Goal: Book appointment/travel/reservation

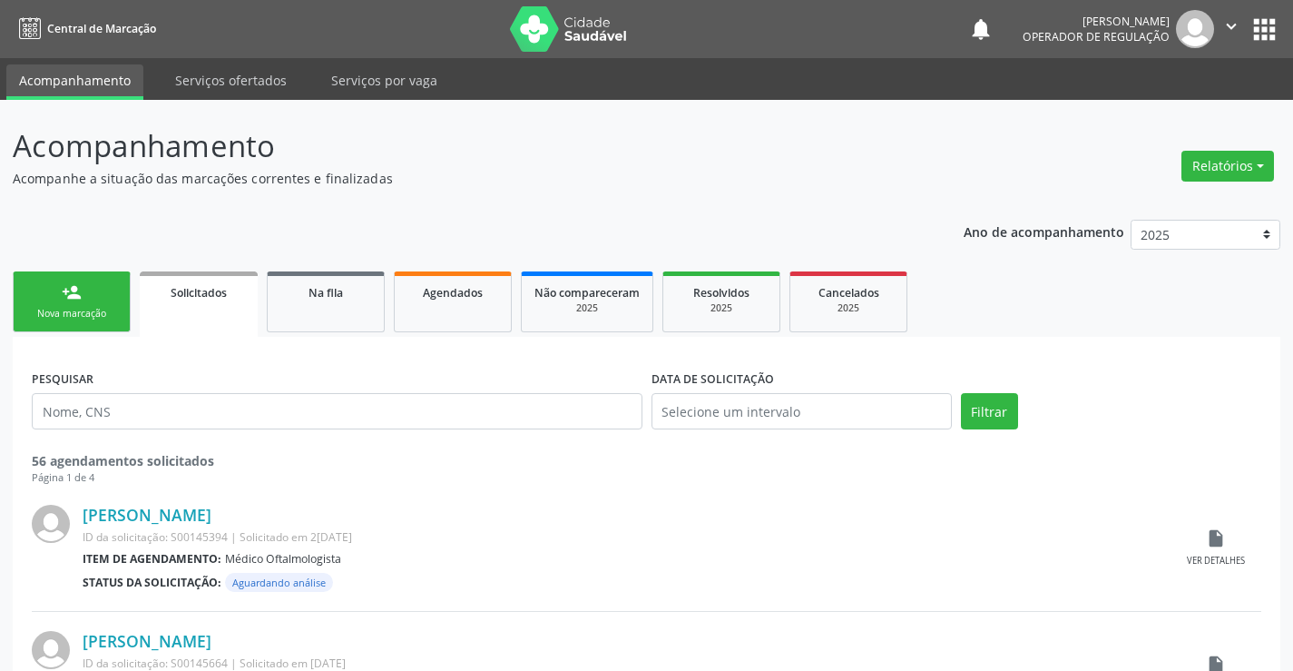
click at [83, 310] on div "Nova marcação" at bounding box center [71, 314] width 91 height 14
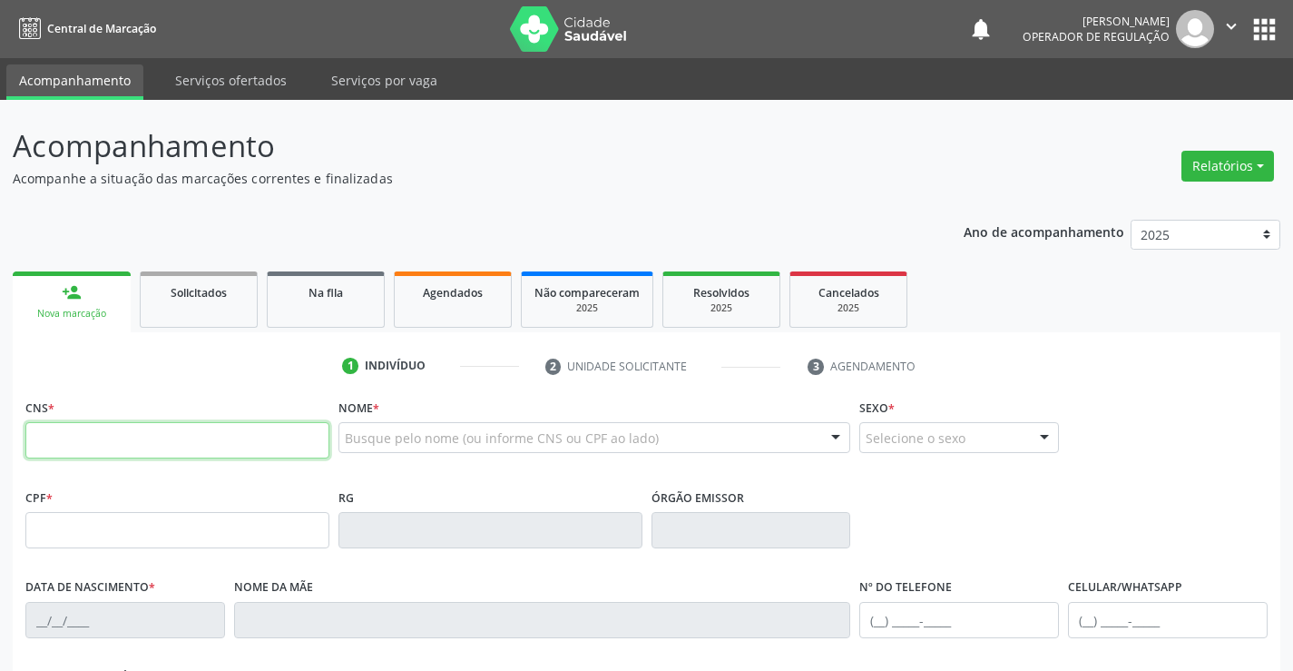
click at [92, 431] on input "text" at bounding box center [177, 440] width 304 height 36
type input "702 6007 4893 2548"
type input "25222812"
type input "25/[DATE]"
type input "[PHONE_NUMBER]"
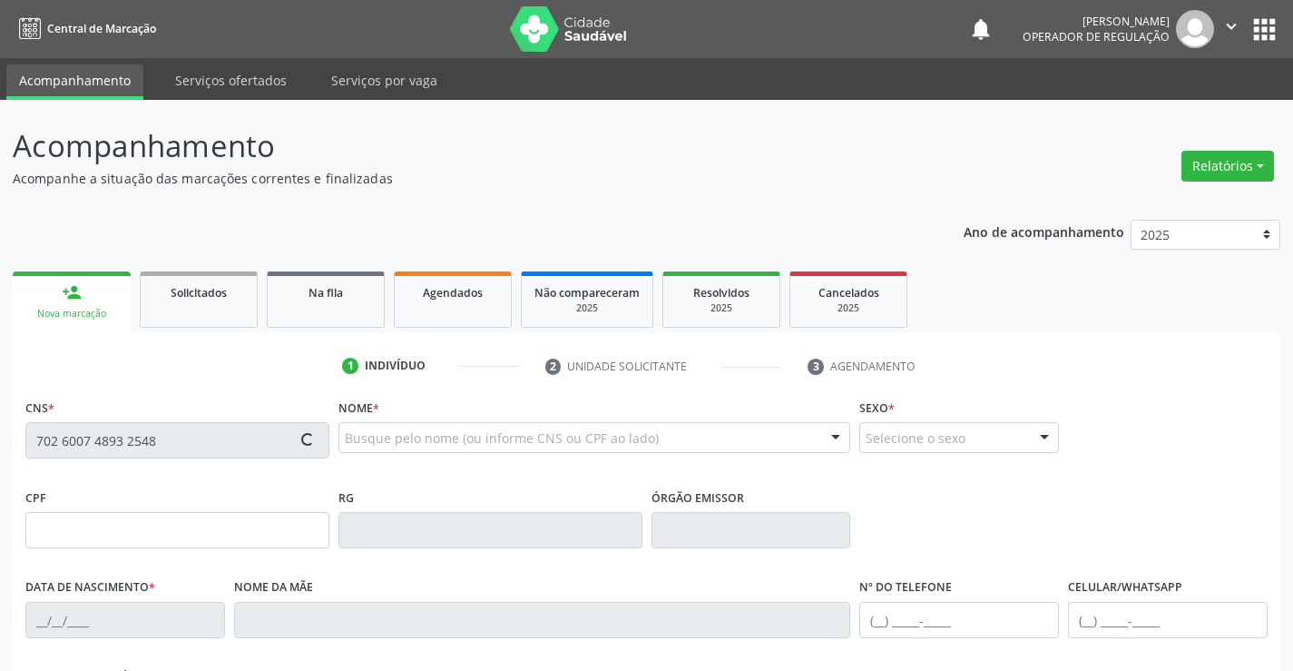
type input "310"
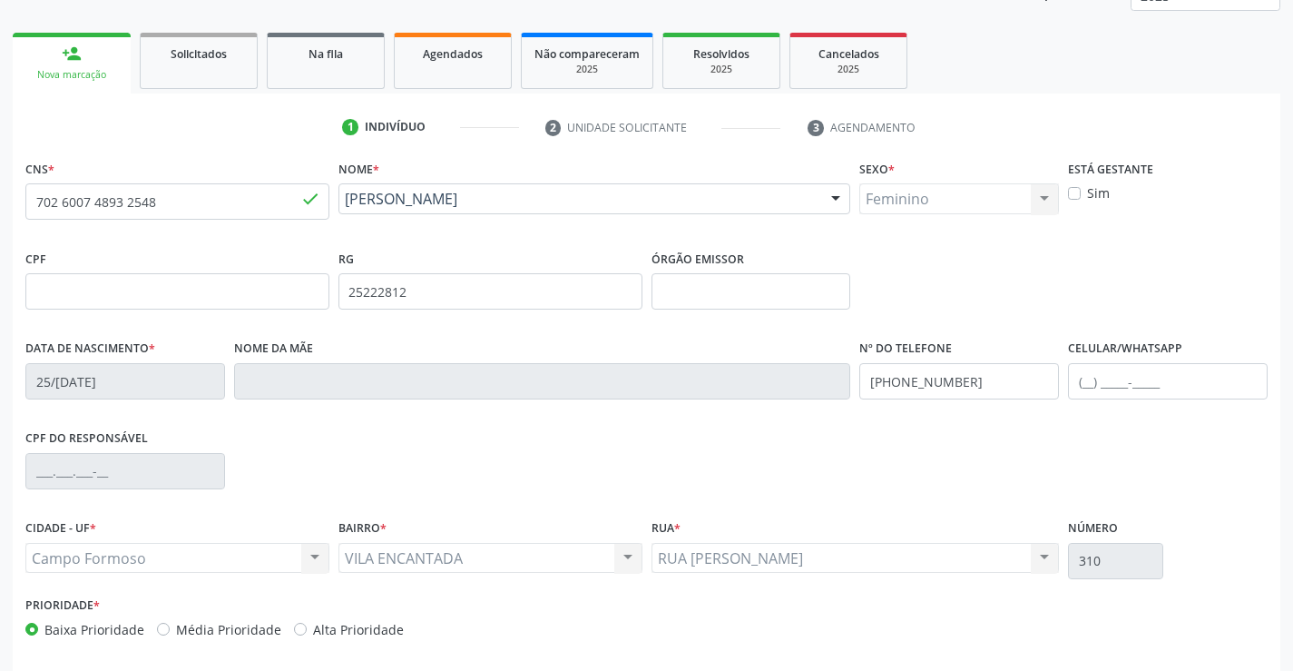
scroll to position [272, 0]
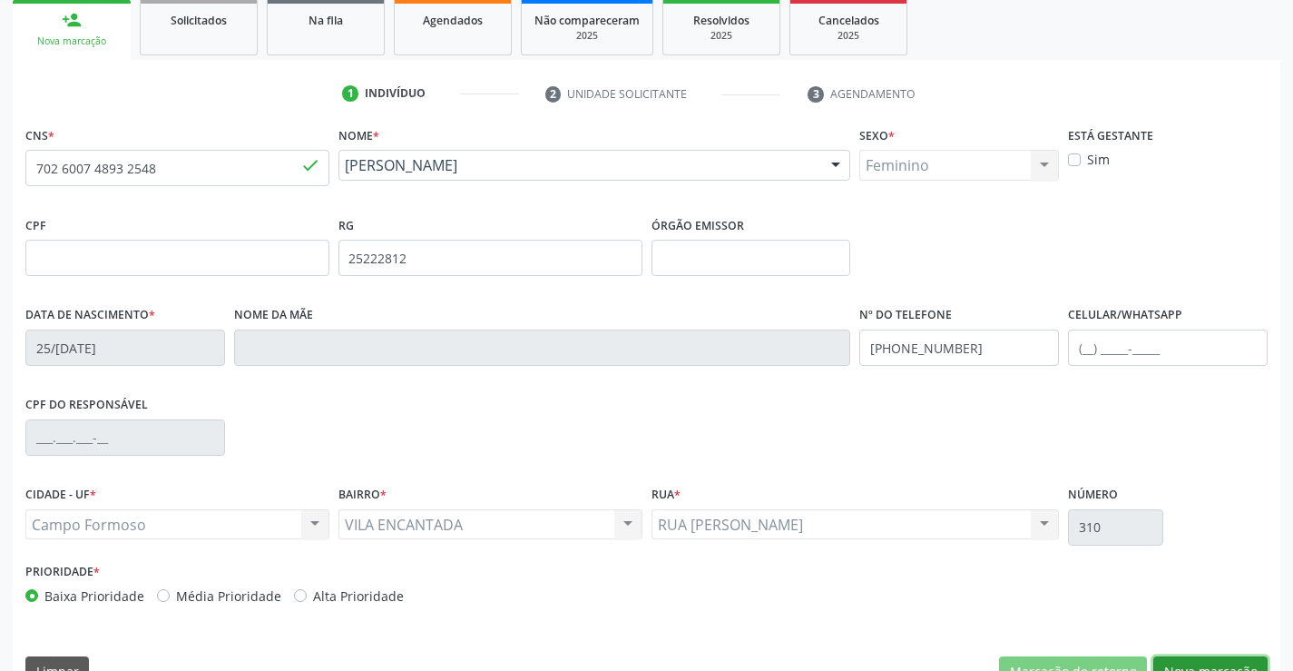
click at [1227, 657] on button "Nova marcação" at bounding box center [1211, 671] width 114 height 31
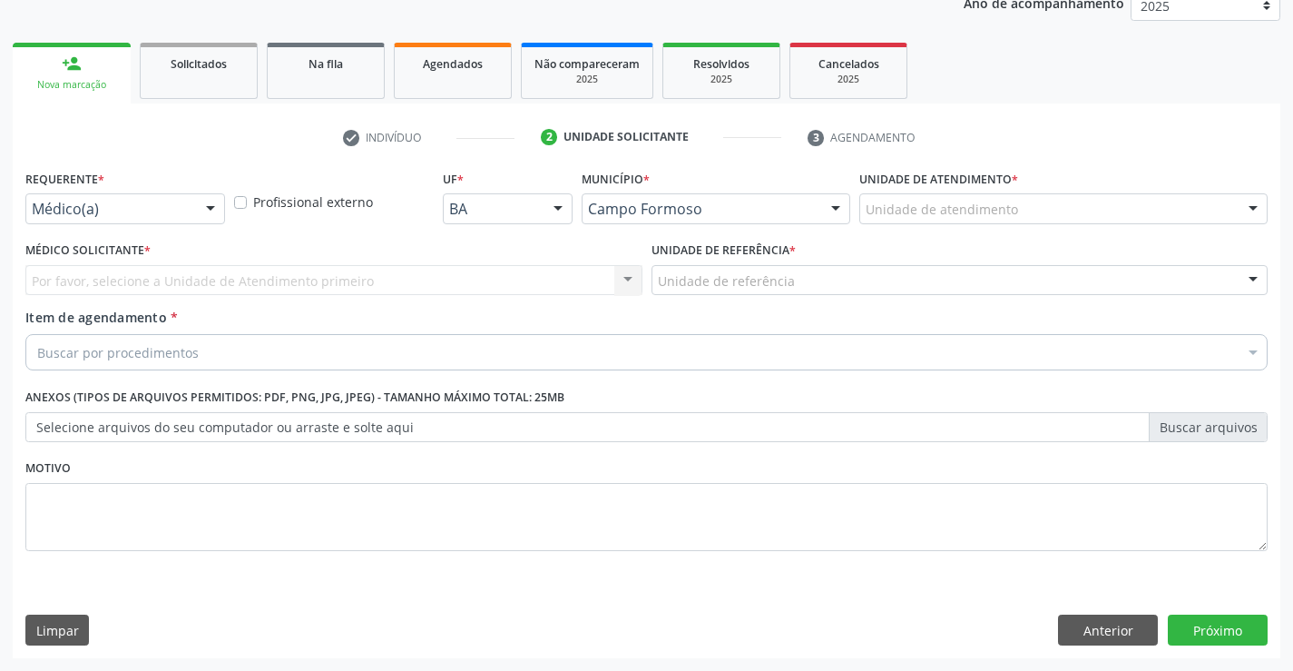
scroll to position [229, 0]
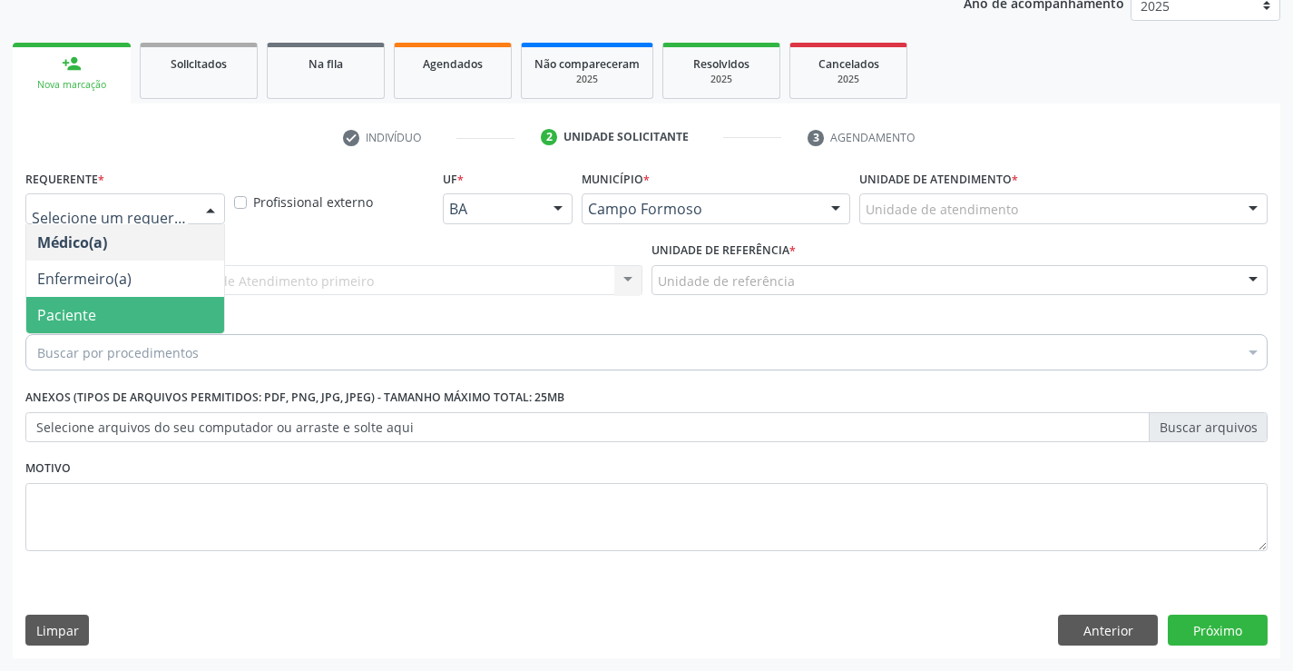
click at [111, 308] on span "Paciente" at bounding box center [125, 315] width 198 height 36
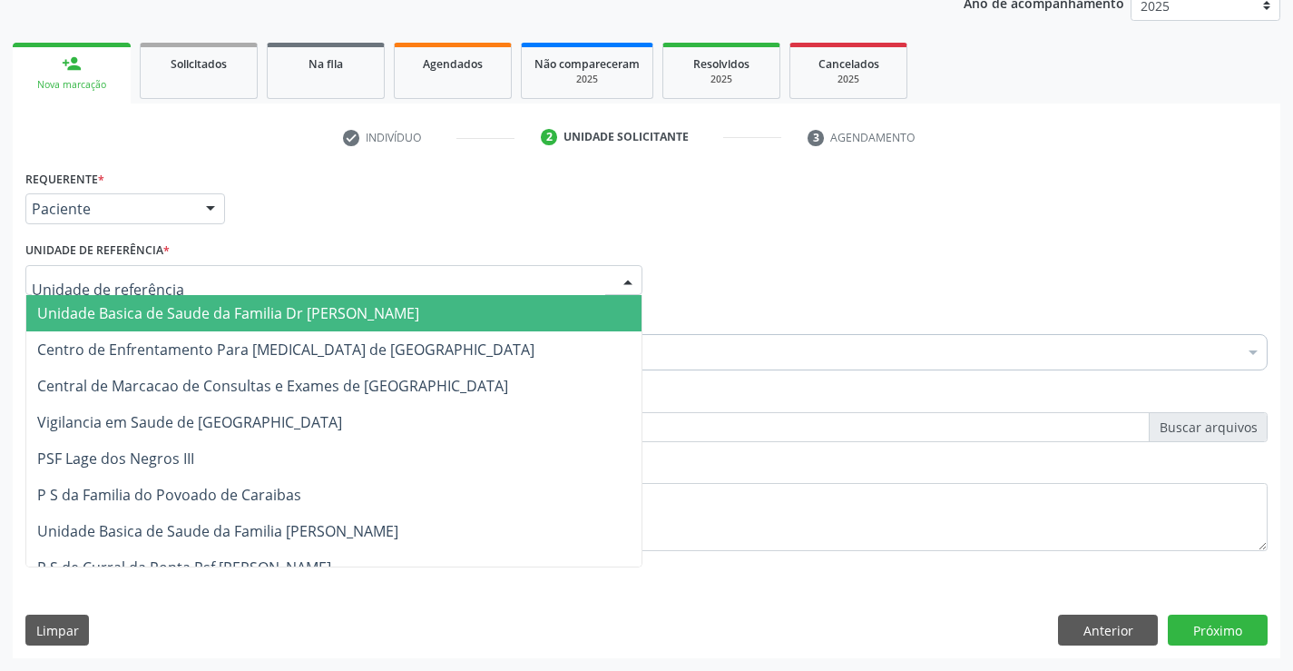
click at [156, 266] on div at bounding box center [333, 280] width 617 height 31
click at [154, 303] on span "Unidade Basica de Saude da Familia Dr [PERSON_NAME]" at bounding box center [228, 313] width 382 height 20
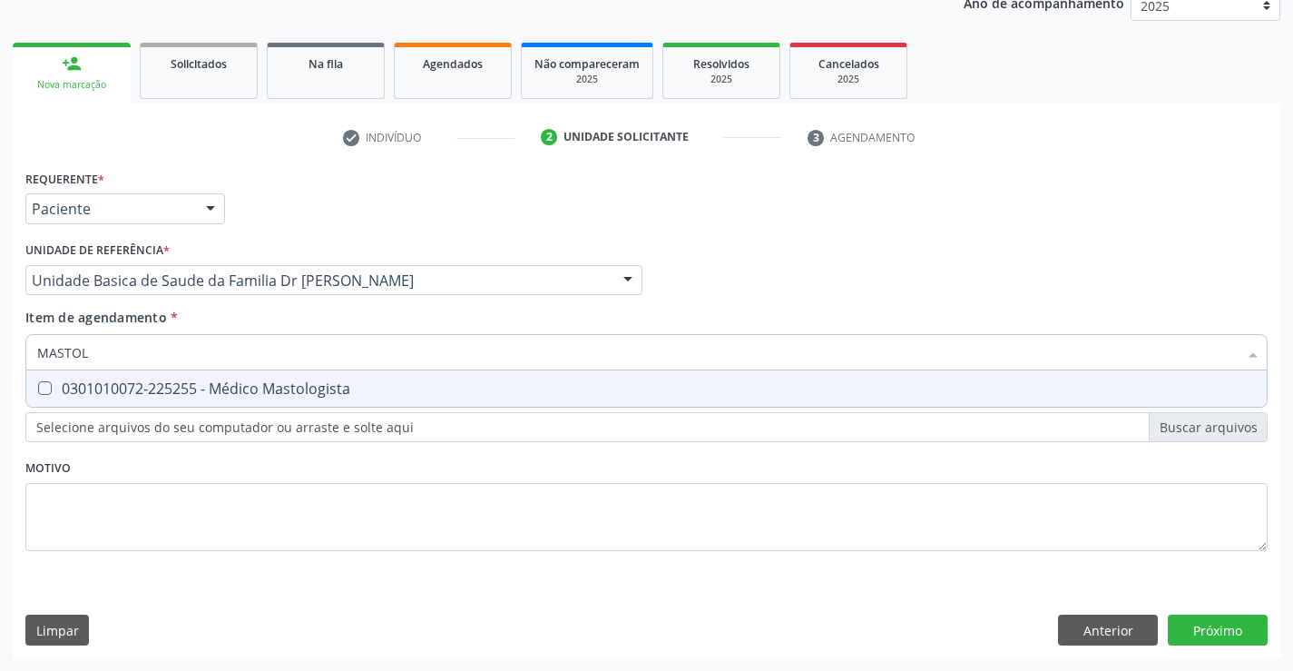
type input "MASTOLO"
click at [319, 385] on div "0301010072-225255 - Médico Mastologista" at bounding box center [646, 388] width 1219 height 15
checkbox Mastologista "true"
click at [1223, 630] on div "Requerente * Paciente Médico(a) Enfermeiro(a) Paciente Nenhum resultado encontr…" at bounding box center [647, 411] width 1268 height 493
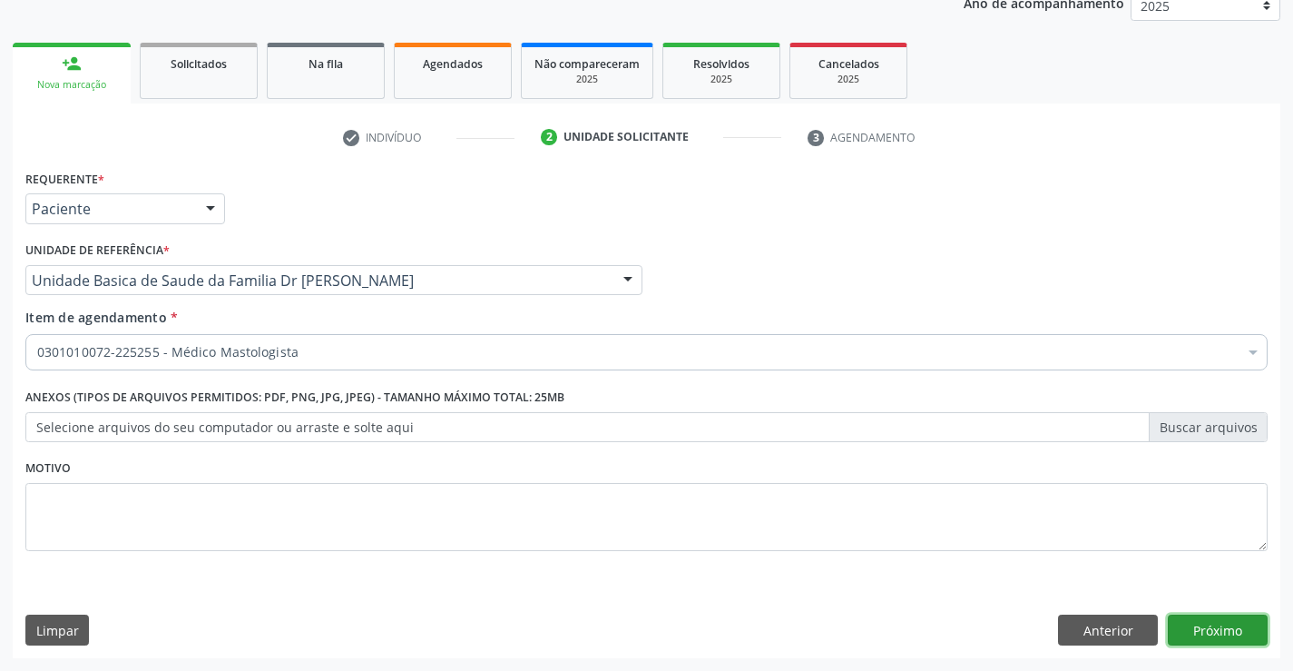
click at [1204, 633] on button "Próximo" at bounding box center [1218, 629] width 100 height 31
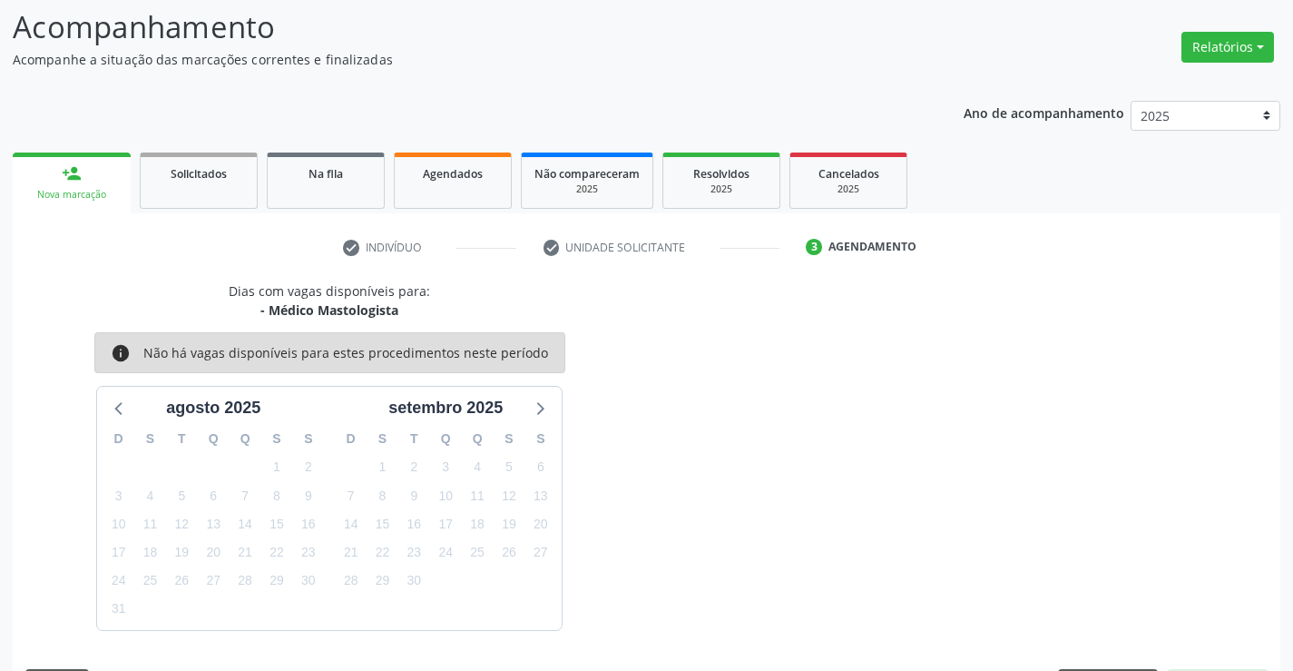
scroll to position [172, 0]
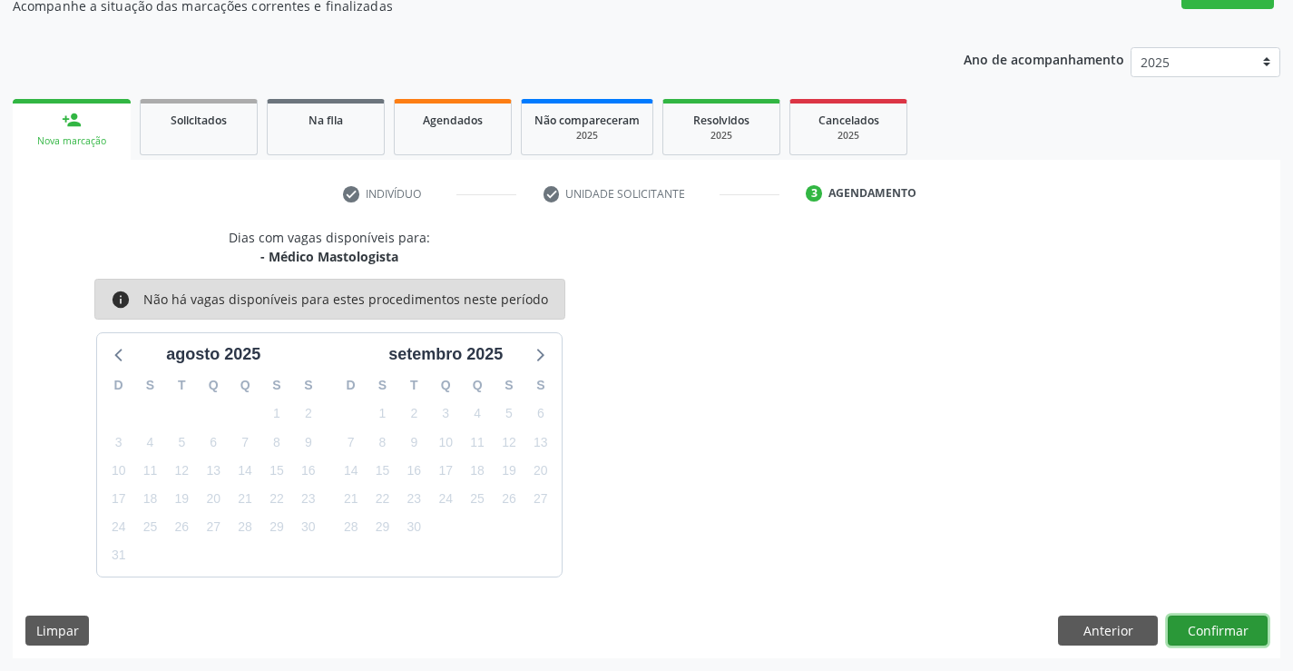
click at [1210, 636] on button "Confirmar" at bounding box center [1218, 630] width 100 height 31
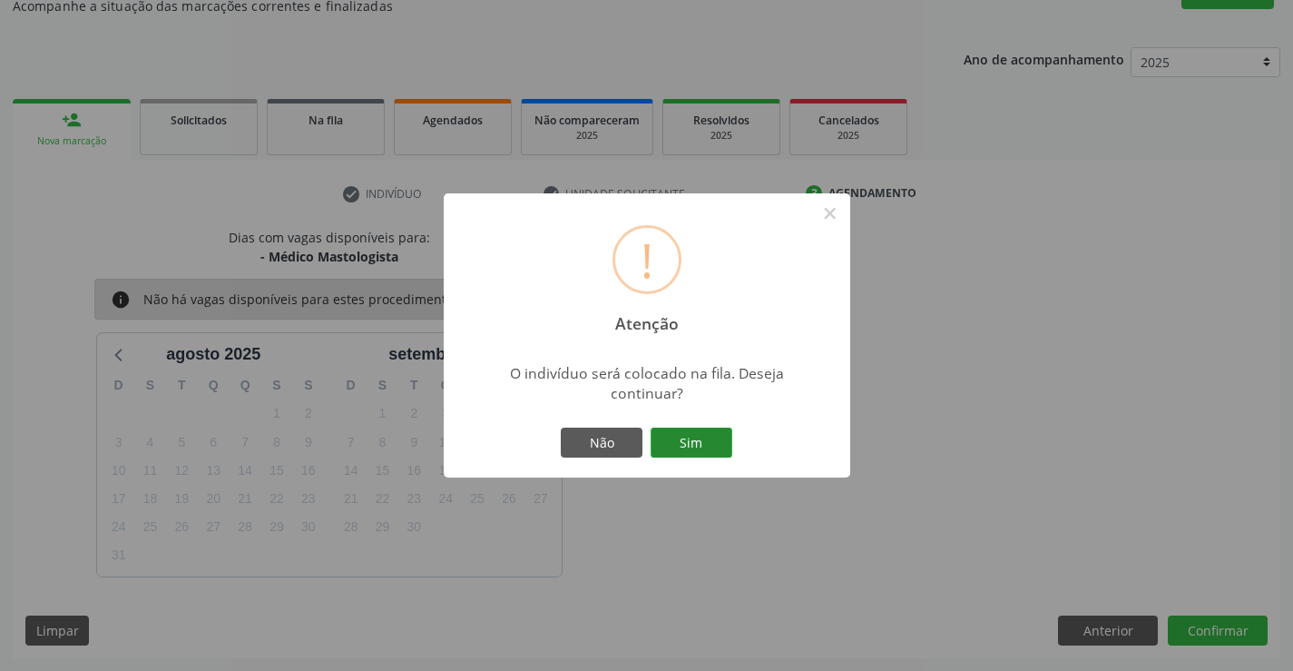
click at [682, 440] on button "Sim" at bounding box center [692, 442] width 82 height 31
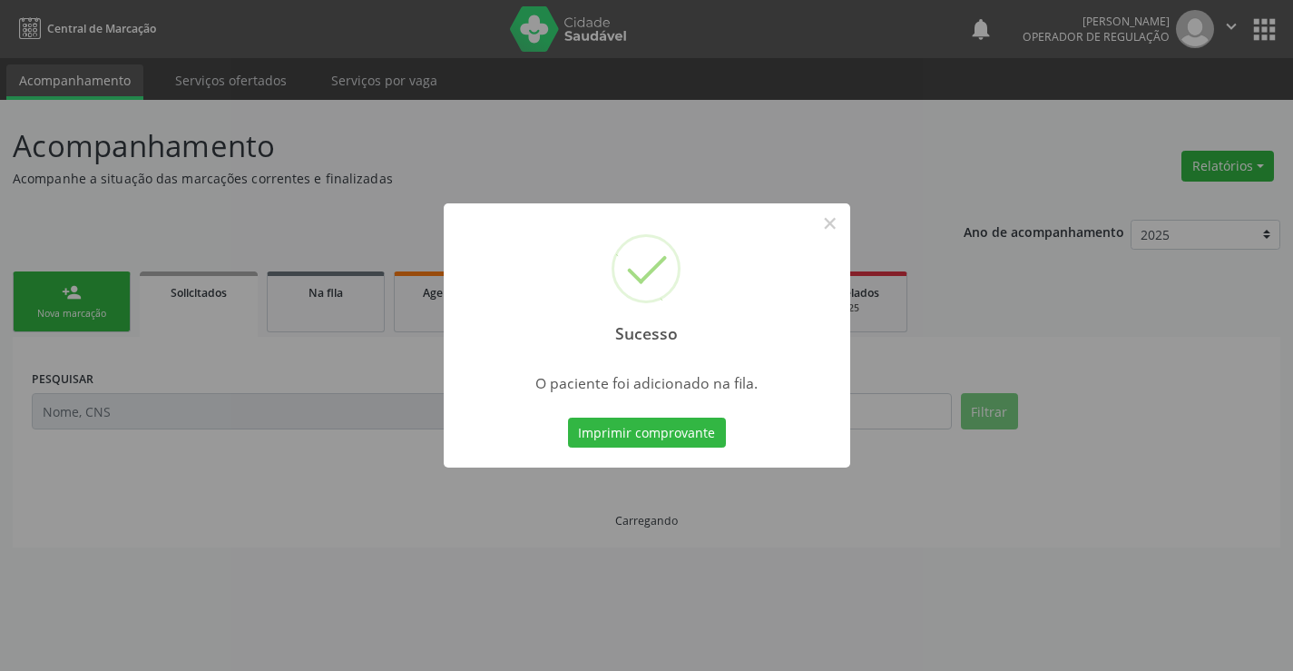
scroll to position [0, 0]
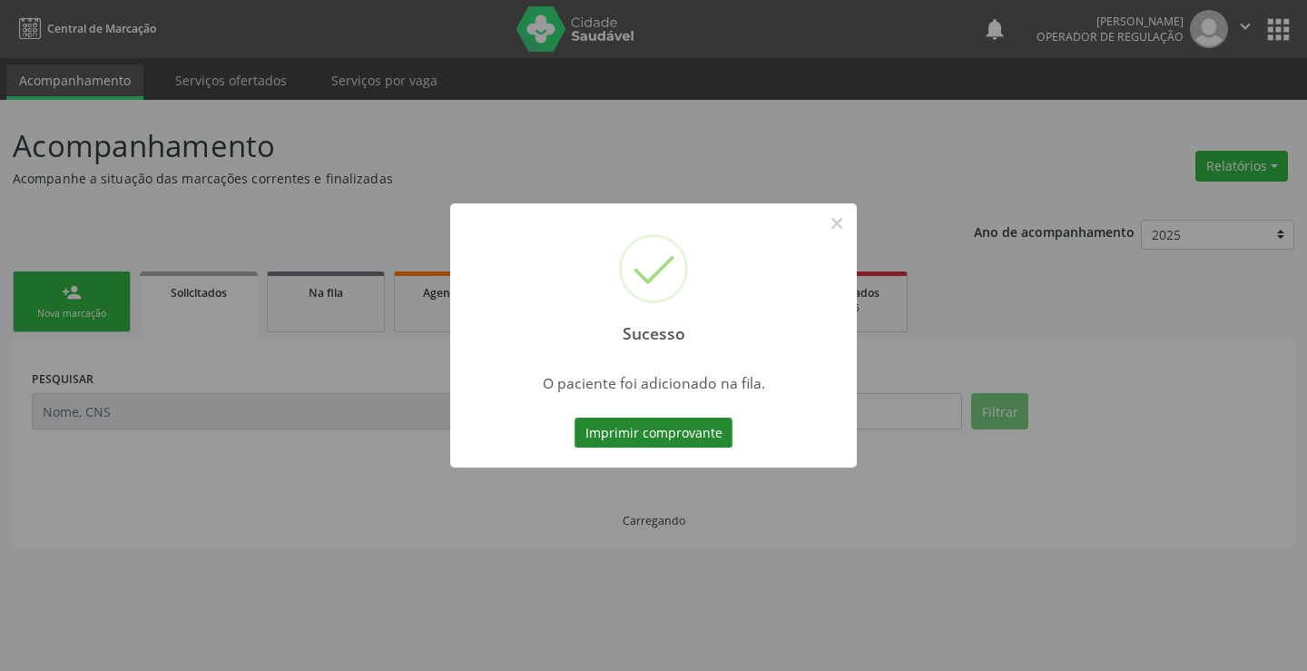
click at [699, 434] on button "Imprimir comprovante" at bounding box center [654, 433] width 158 height 31
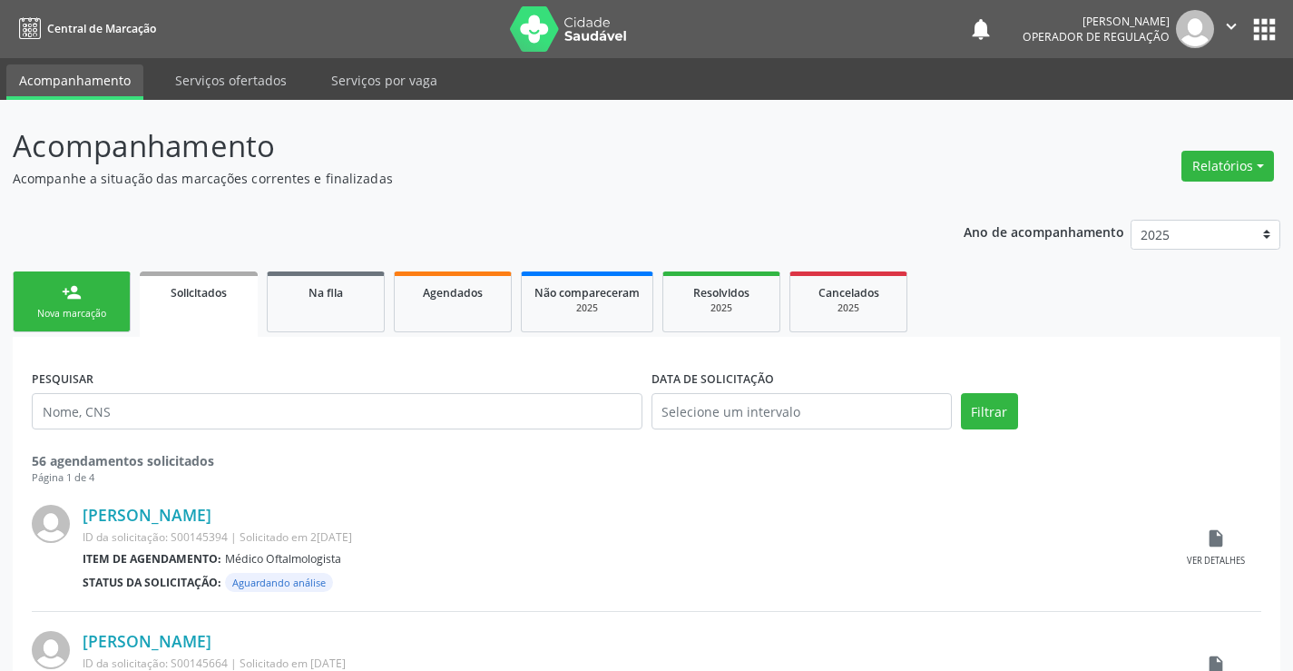
click at [108, 297] on link "person_add Nova marcação" at bounding box center [72, 301] width 118 height 61
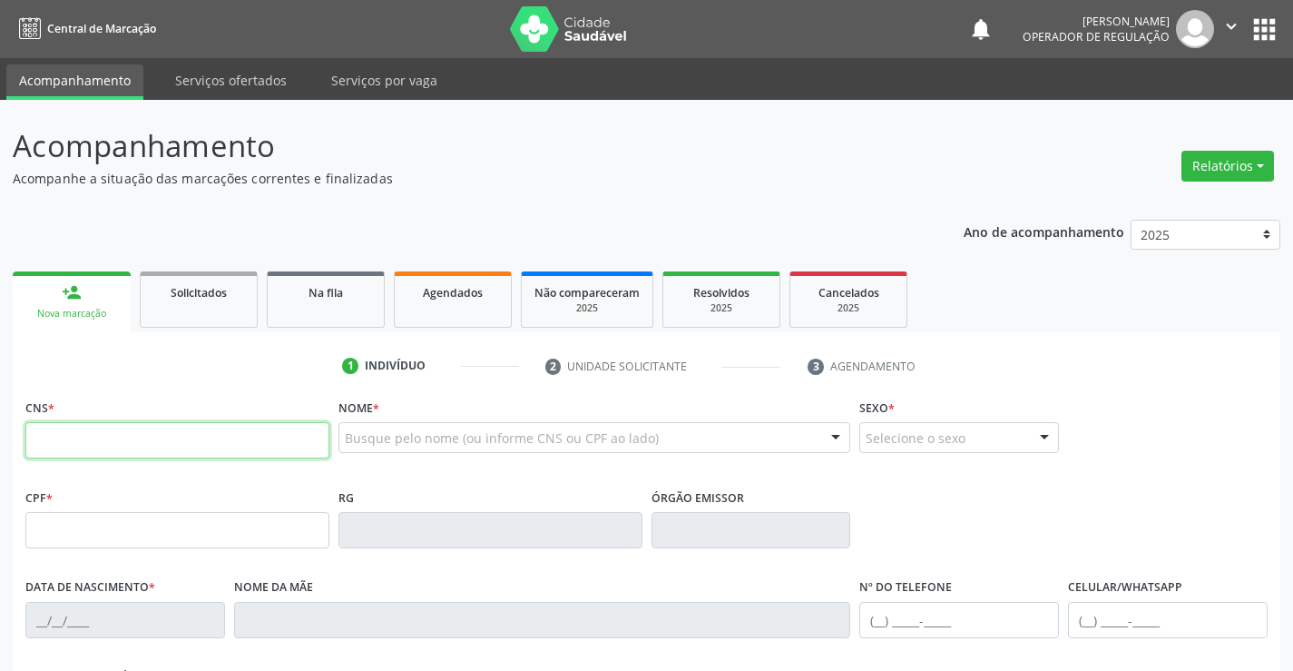
click at [96, 438] on input "text" at bounding box center [177, 440] width 304 height 36
type input "706 0003 8929 5748"
type input "0789164370"
type input "0[DATE]"
type input "[PHONE_NUMBER]"
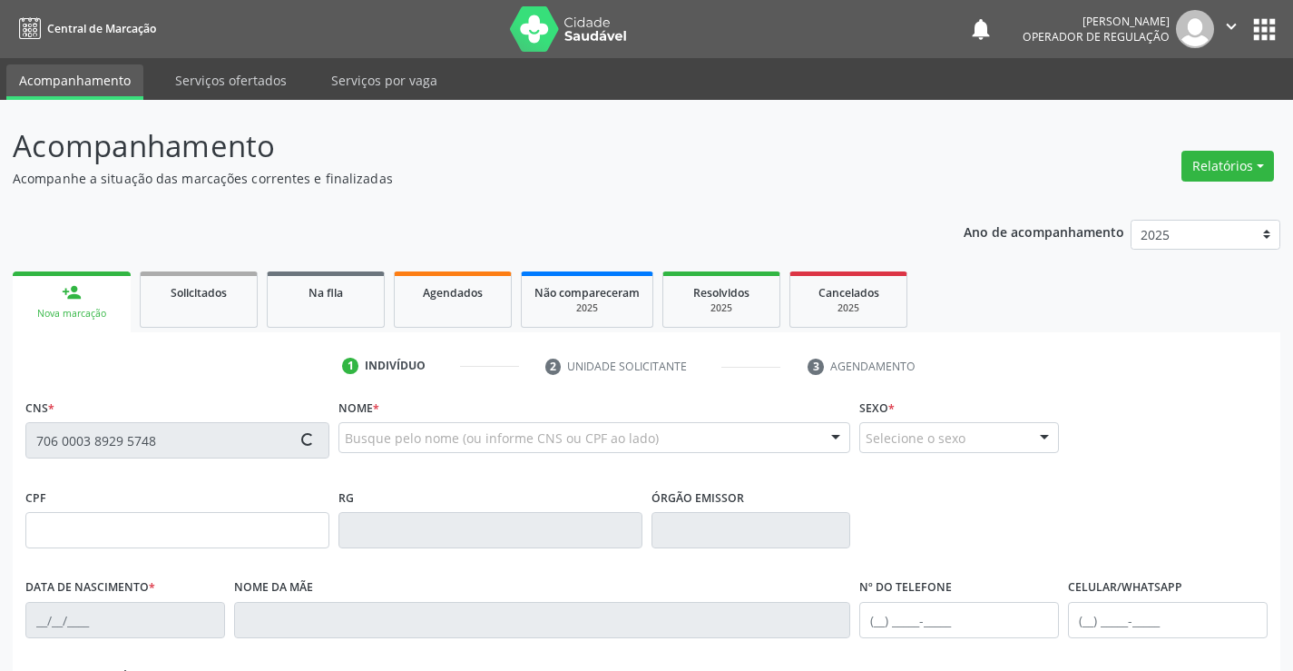
type input "S/N"
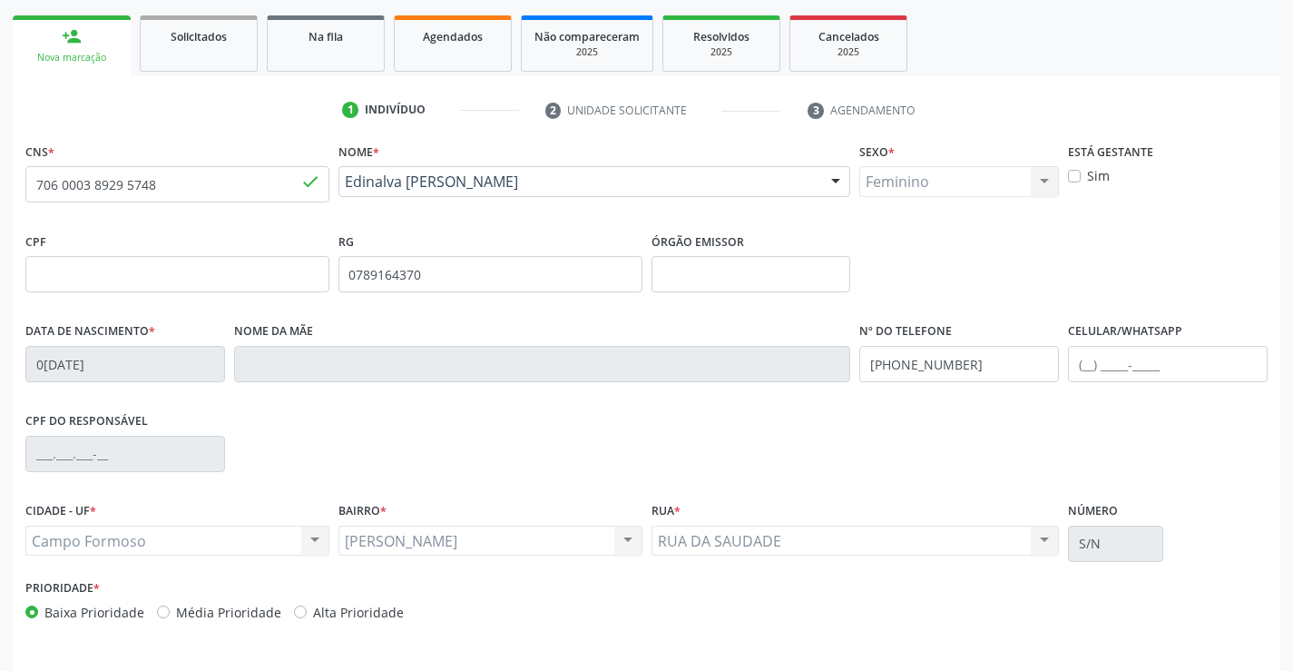
scroll to position [313, 0]
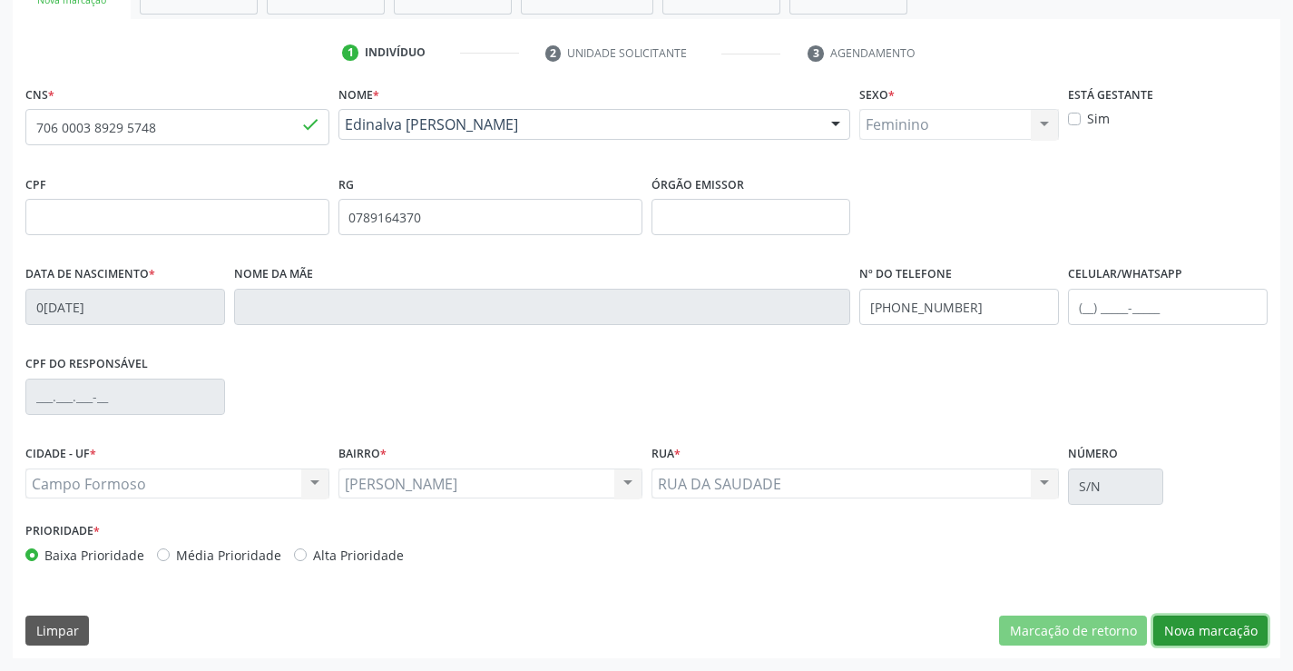
click at [1194, 624] on button "Nova marcação" at bounding box center [1211, 630] width 114 height 31
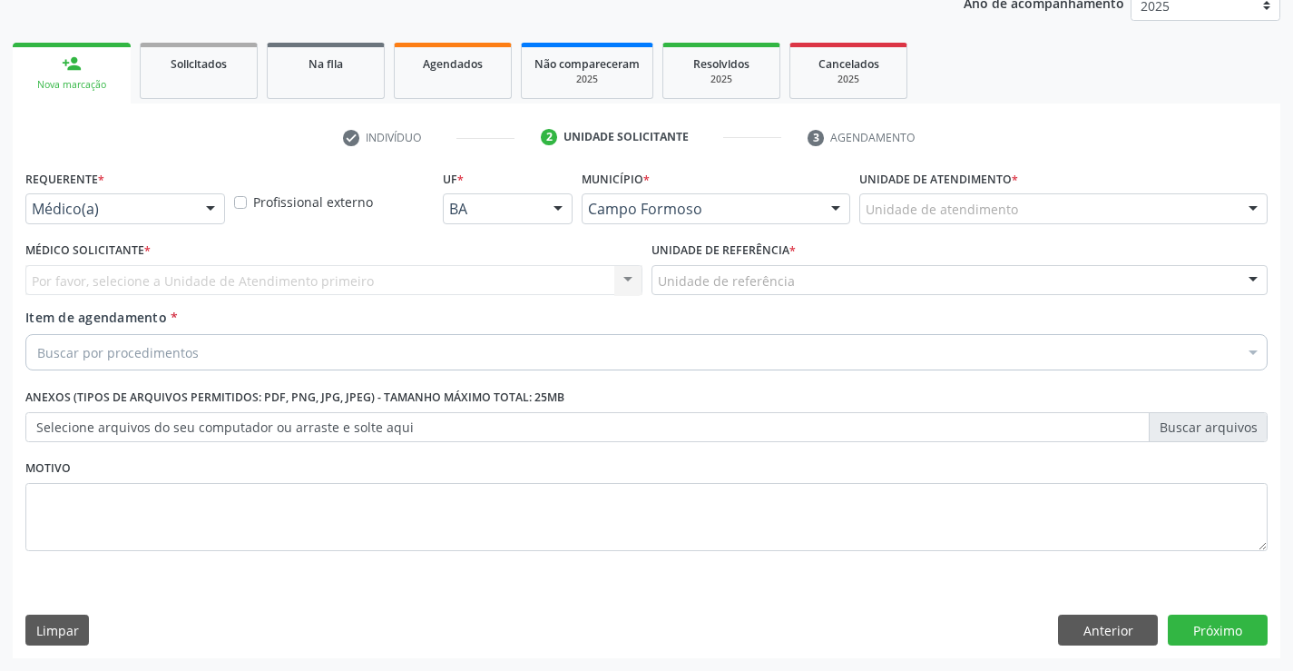
scroll to position [229, 0]
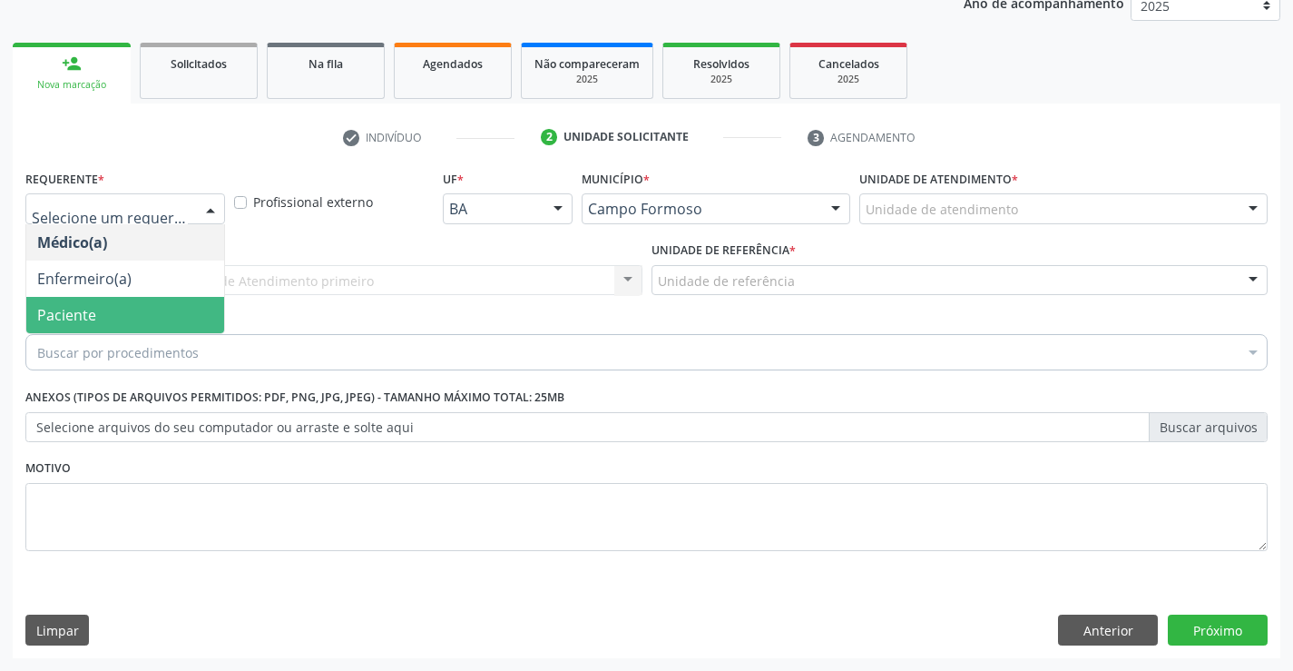
click at [83, 312] on span "Paciente" at bounding box center [66, 315] width 59 height 20
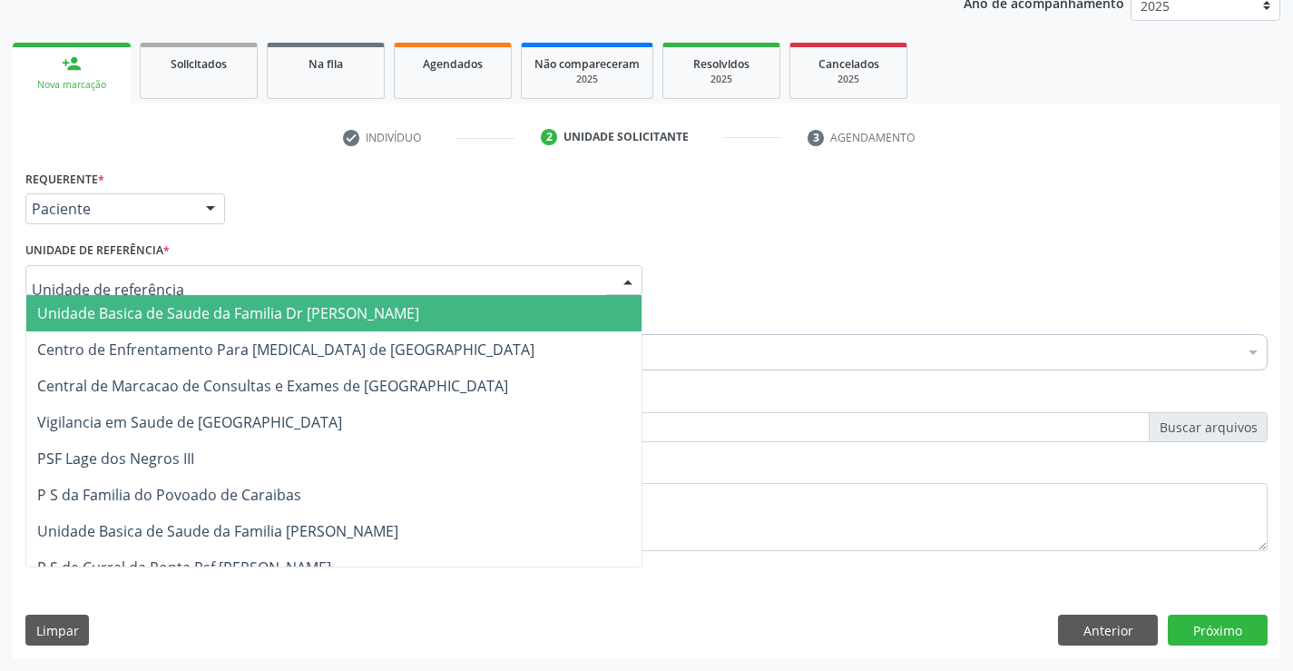
click at [165, 319] on span "Unidade Basica de Saude da Familia Dr [PERSON_NAME]" at bounding box center [228, 313] width 382 height 20
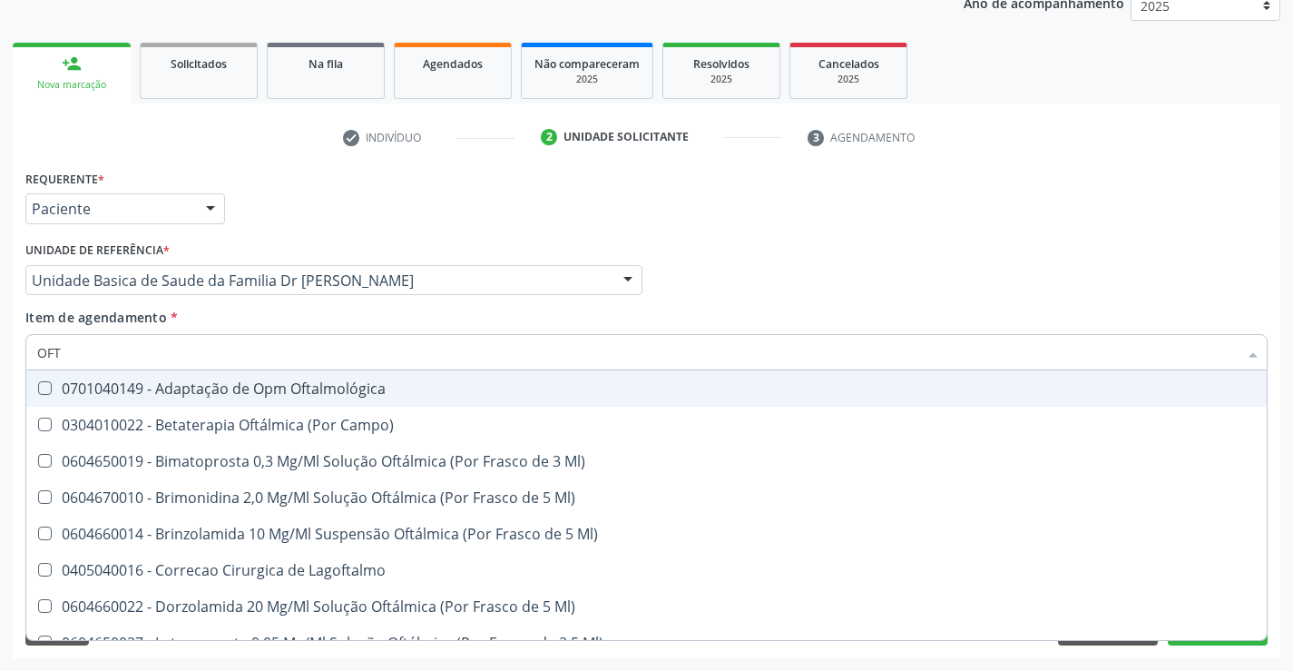
type input "OFTA"
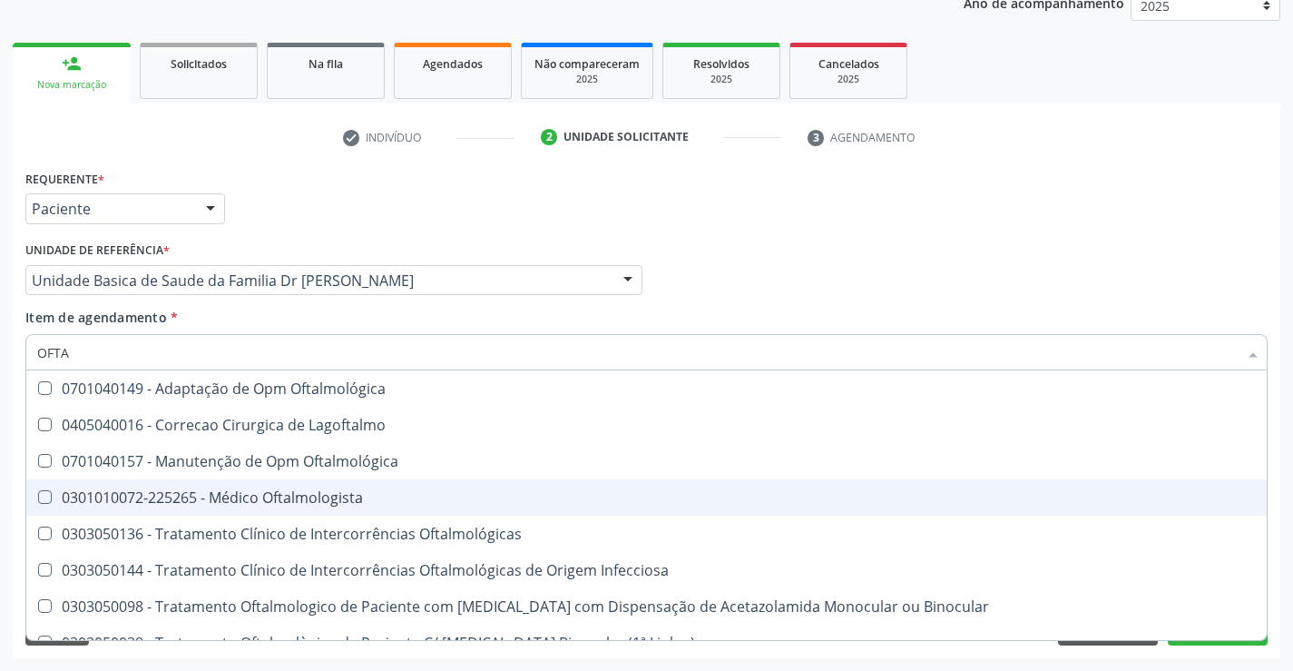
click at [310, 515] on span "0301010072-225265 - Médico Oftalmologista" at bounding box center [646, 497] width 1241 height 36
checkbox Oftalmologista "true"
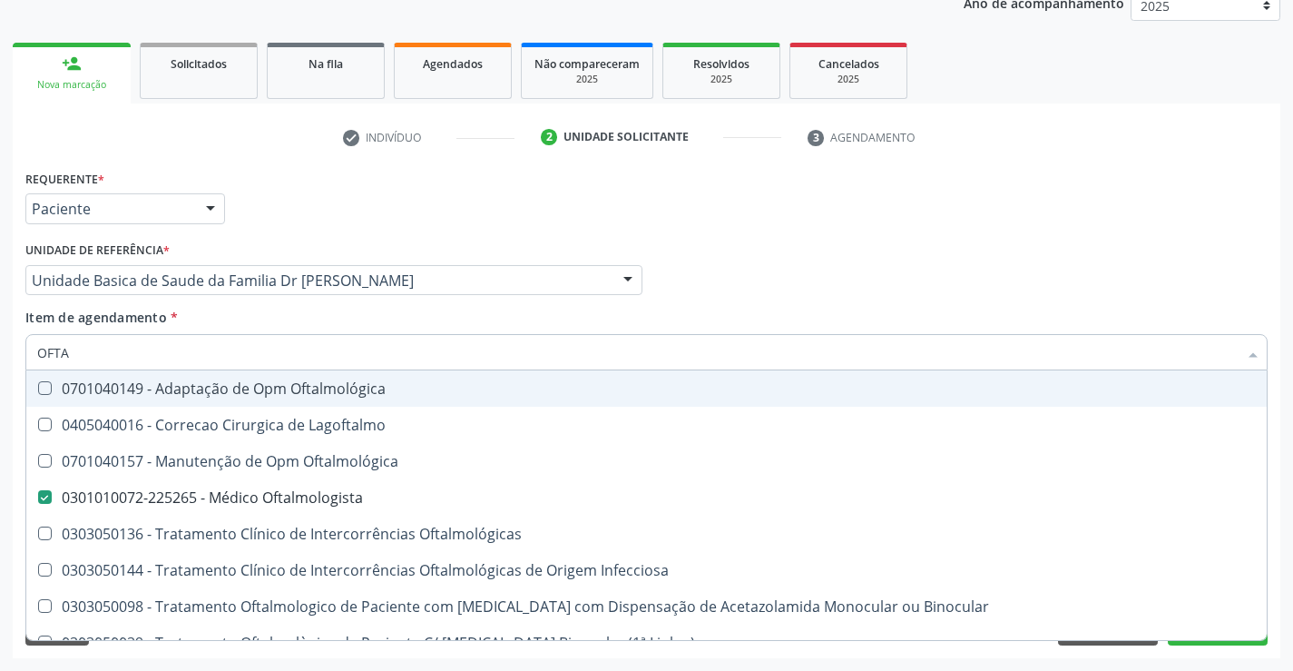
click at [217, 339] on input "OFTA" at bounding box center [637, 352] width 1201 height 36
type input "OFT"
checkbox Oftalmologista "false"
checkbox Linha\) "true"
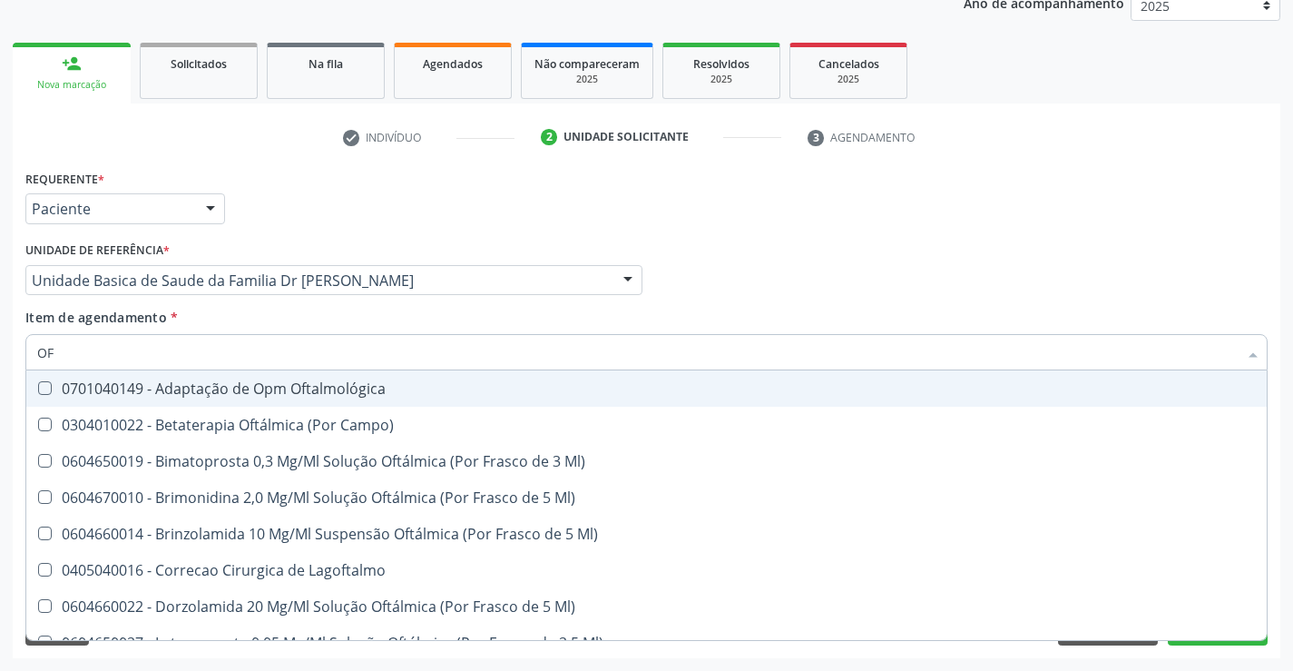
type input "O"
checkbox Oftalmologista "false"
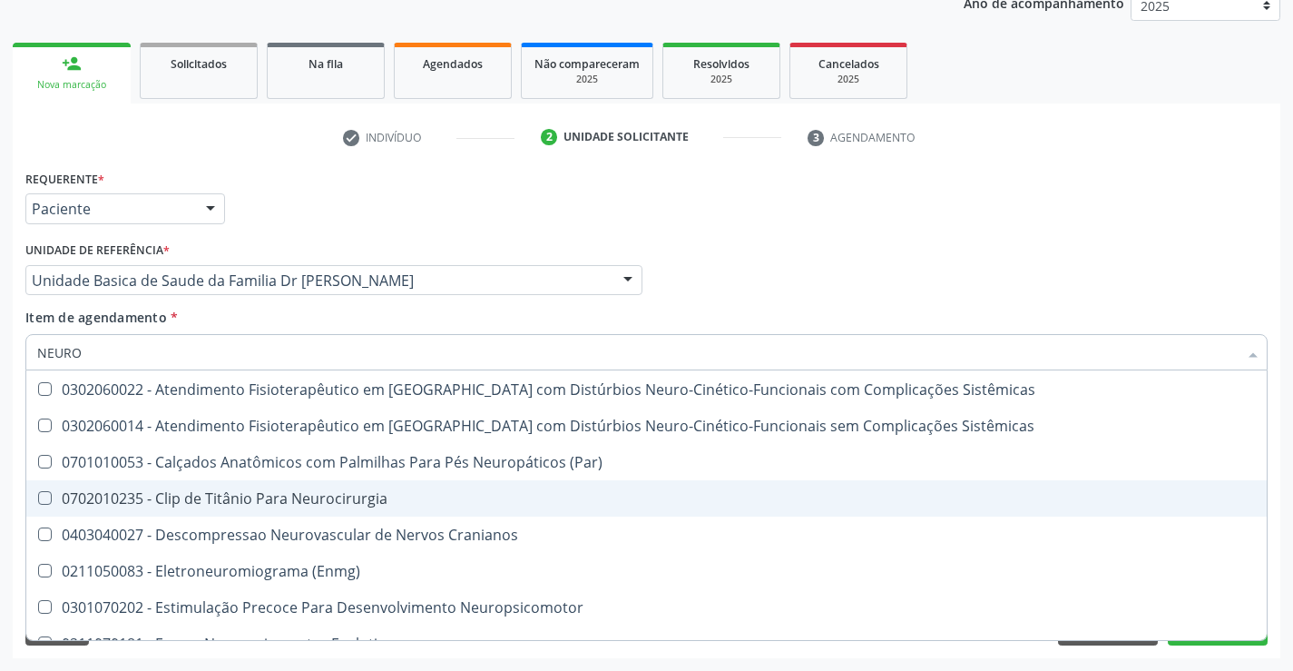
scroll to position [182, 0]
type input "NEUROL"
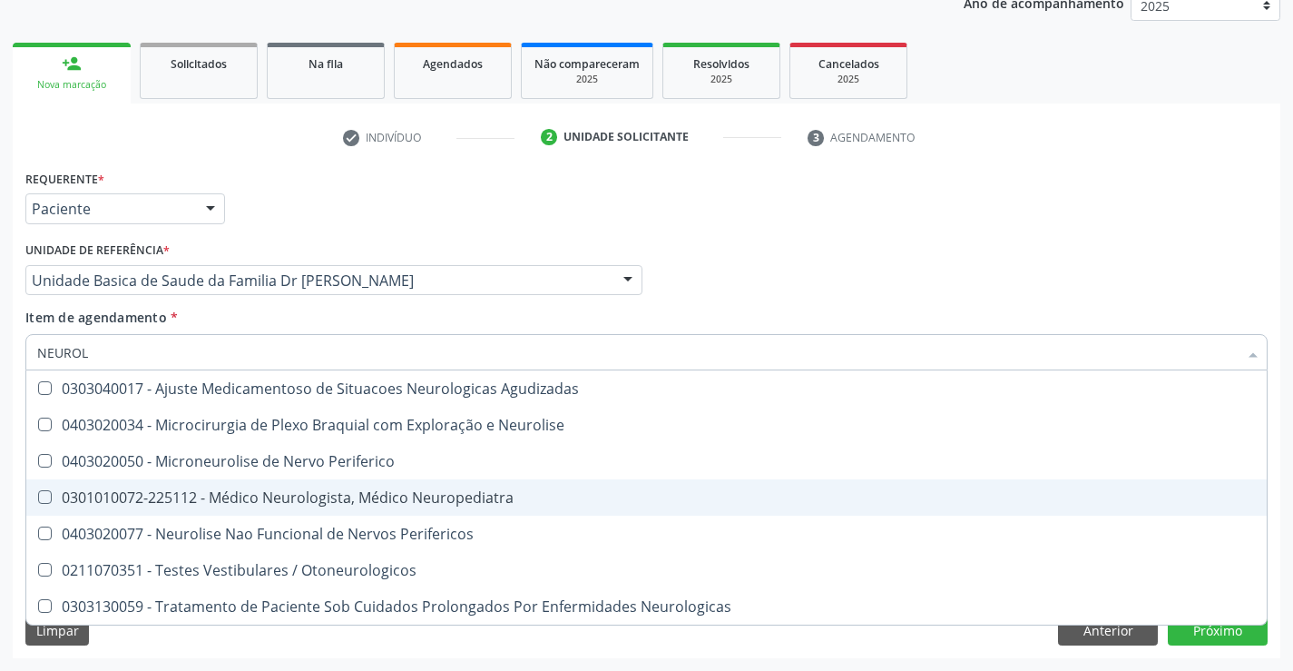
click at [389, 493] on div "0301010072-225112 - Médico Neurologista, Médico Neuropediatra" at bounding box center [646, 497] width 1219 height 15
checkbox Neuropediatra "true"
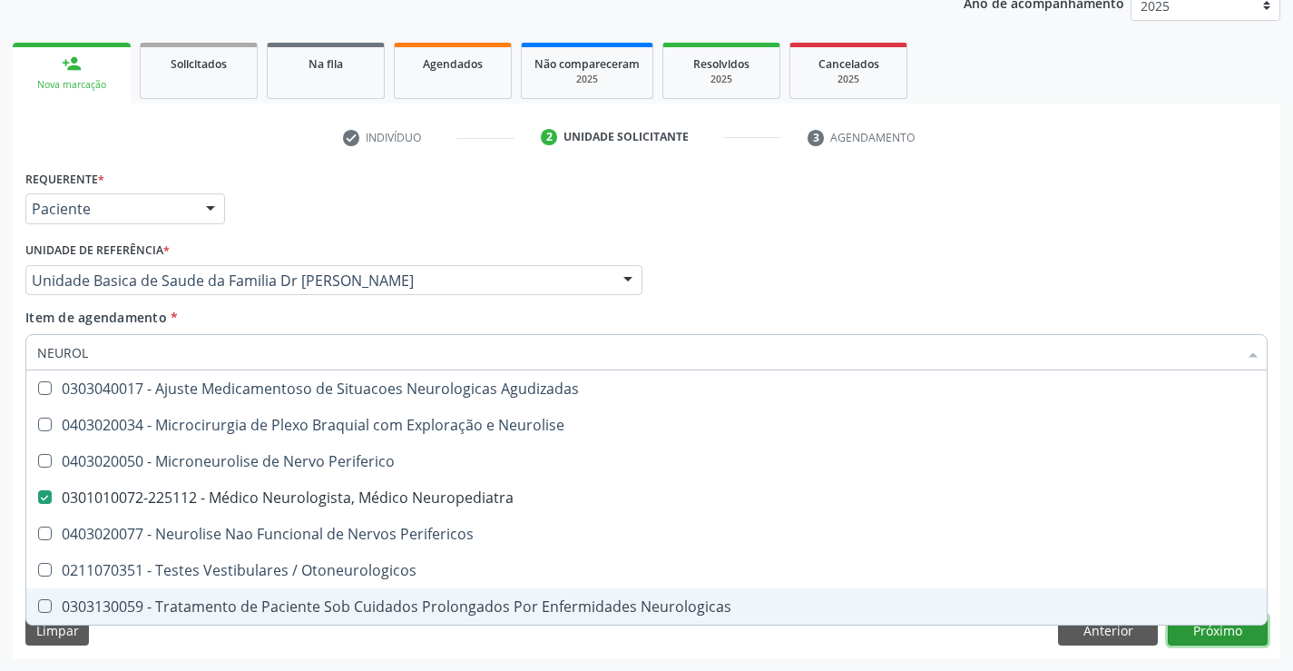
click at [1201, 637] on div "Requerente * Paciente Médico(a) Enfermeiro(a) Paciente Nenhum resultado encontr…" at bounding box center [647, 411] width 1268 height 493
checkbox Neurolise "true"
checkbox Periferico "true"
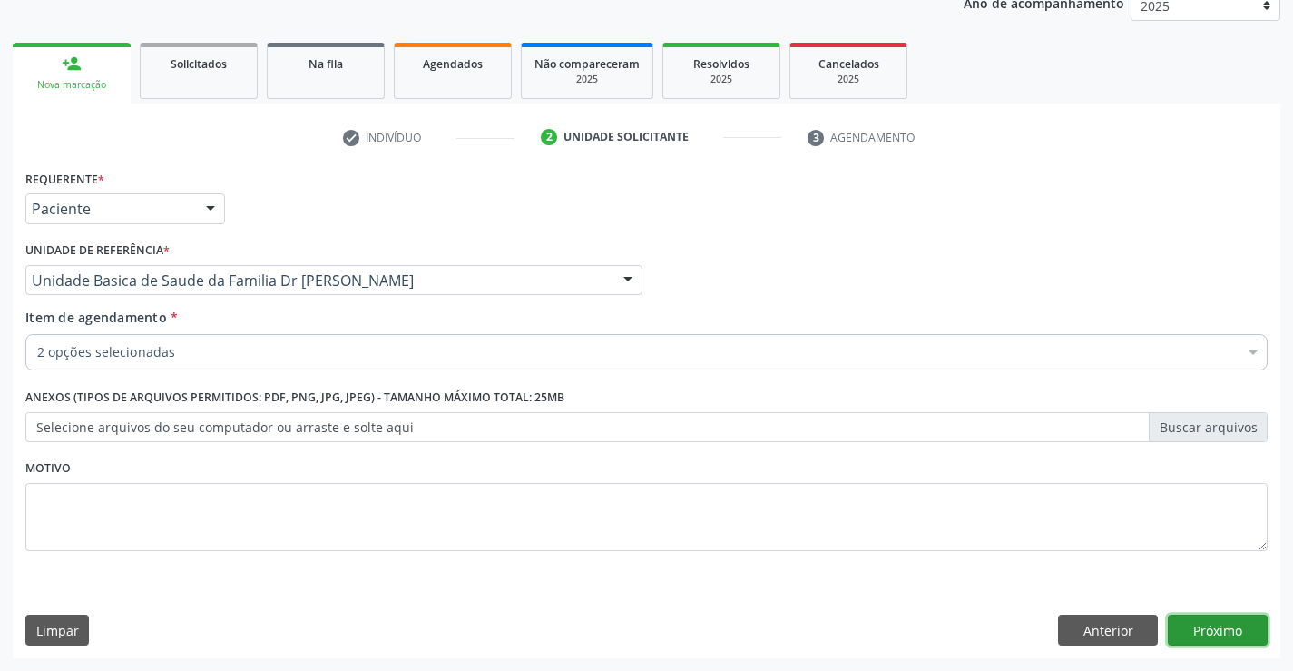
click at [1209, 633] on button "Próximo" at bounding box center [1218, 629] width 100 height 31
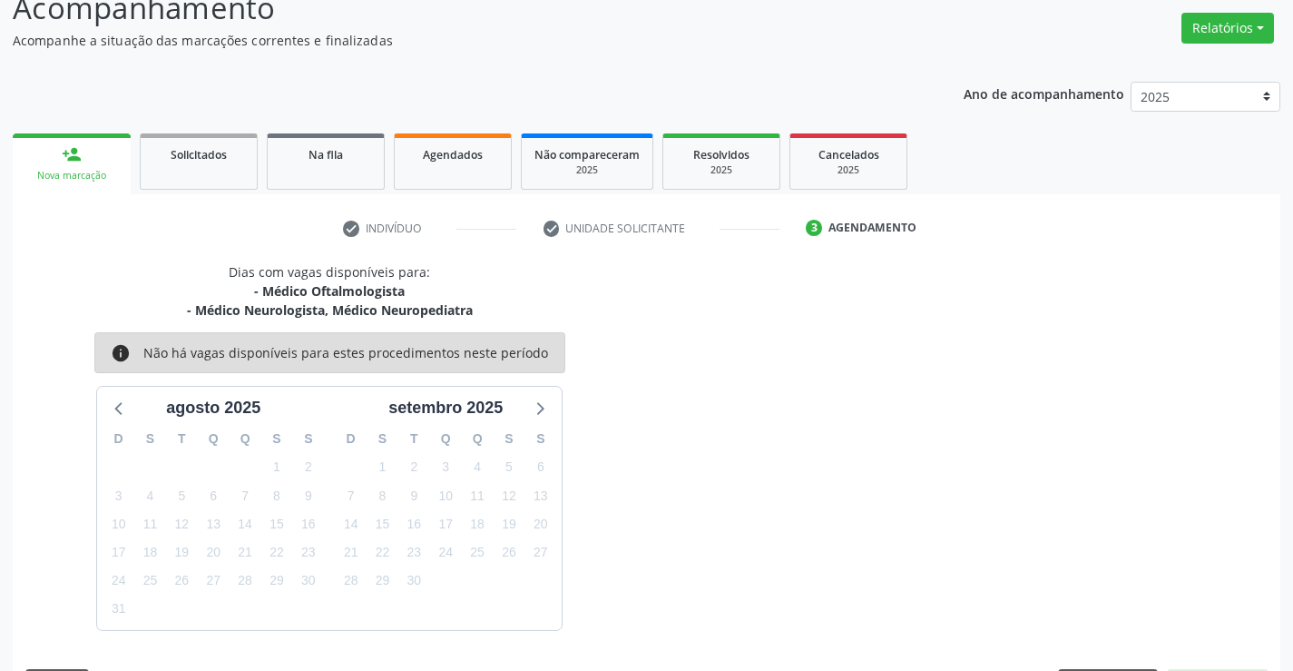
scroll to position [192, 0]
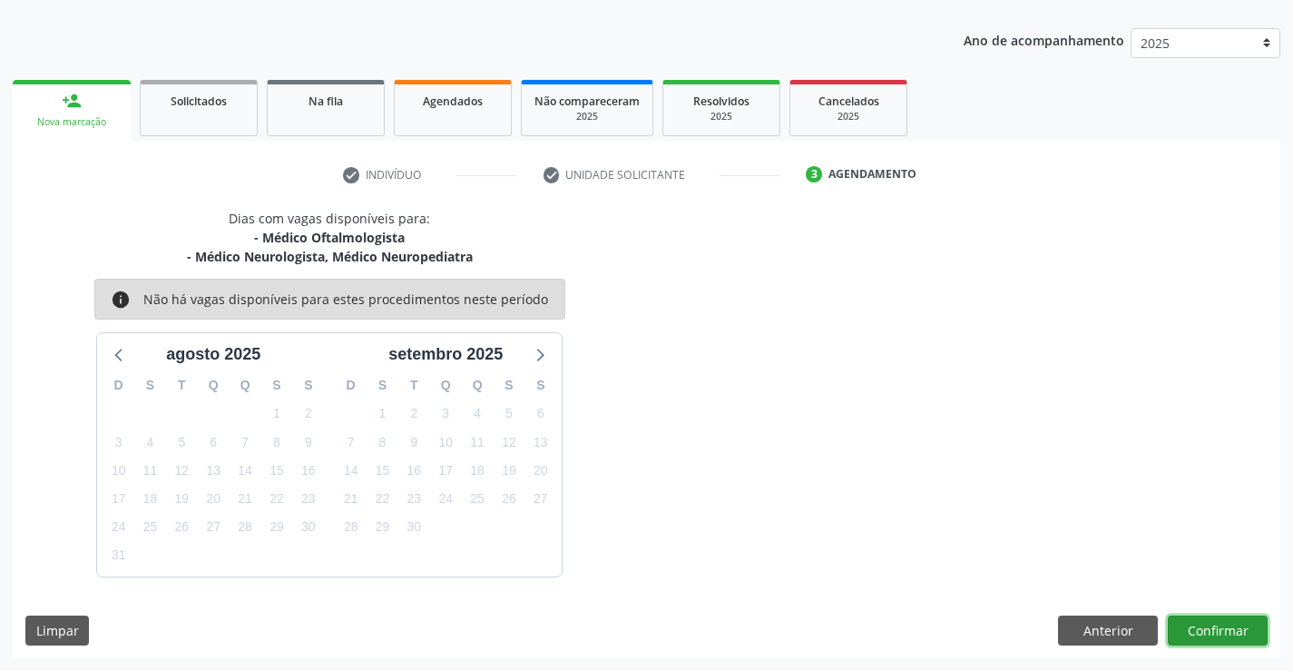
click at [1194, 625] on button "Confirmar" at bounding box center [1218, 630] width 100 height 31
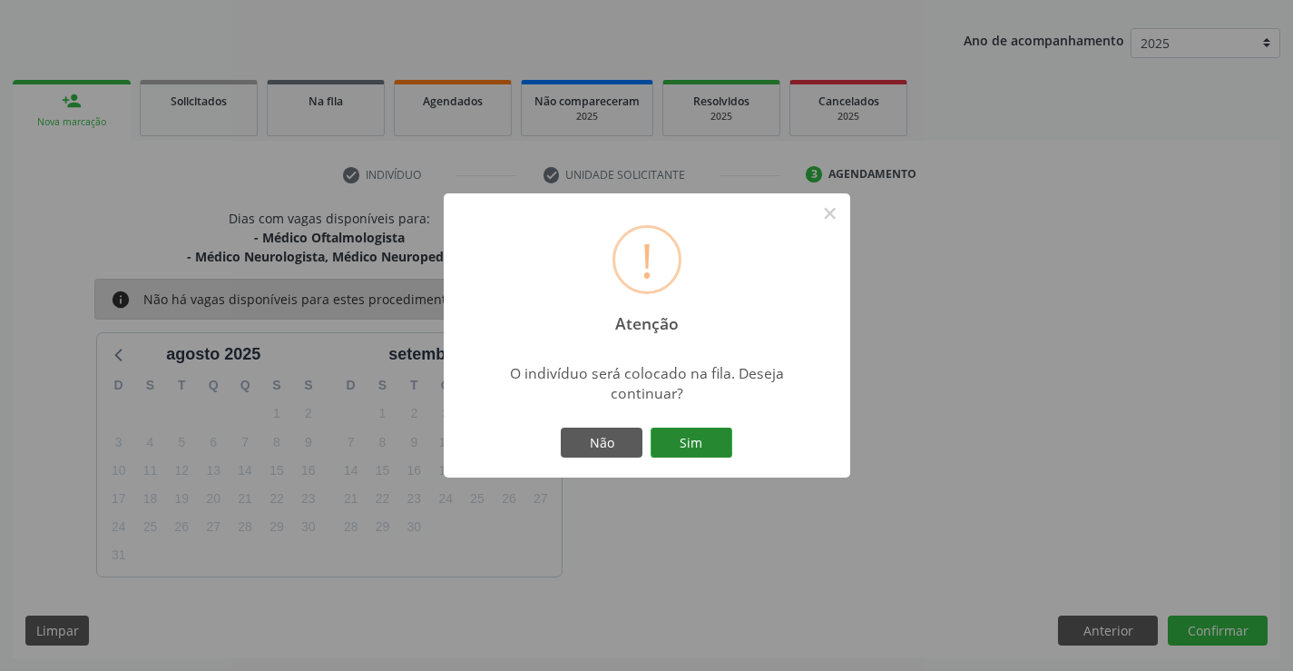
click at [695, 449] on button "Sim" at bounding box center [692, 442] width 82 height 31
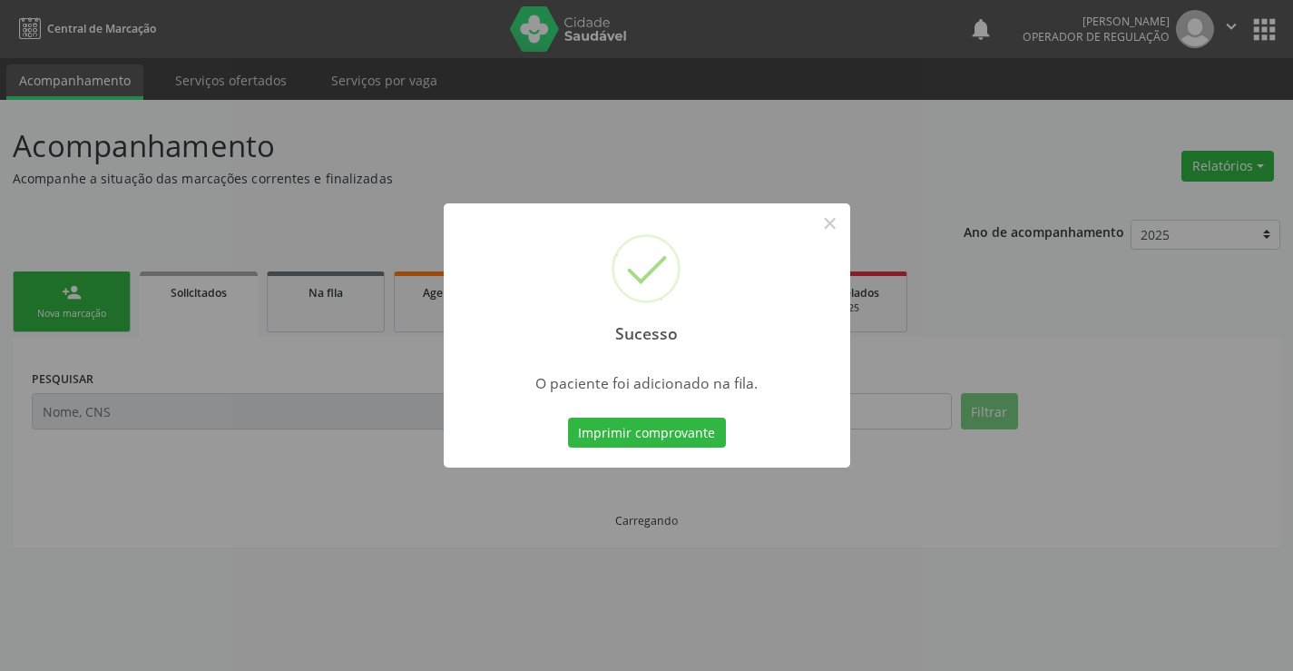
scroll to position [0, 0]
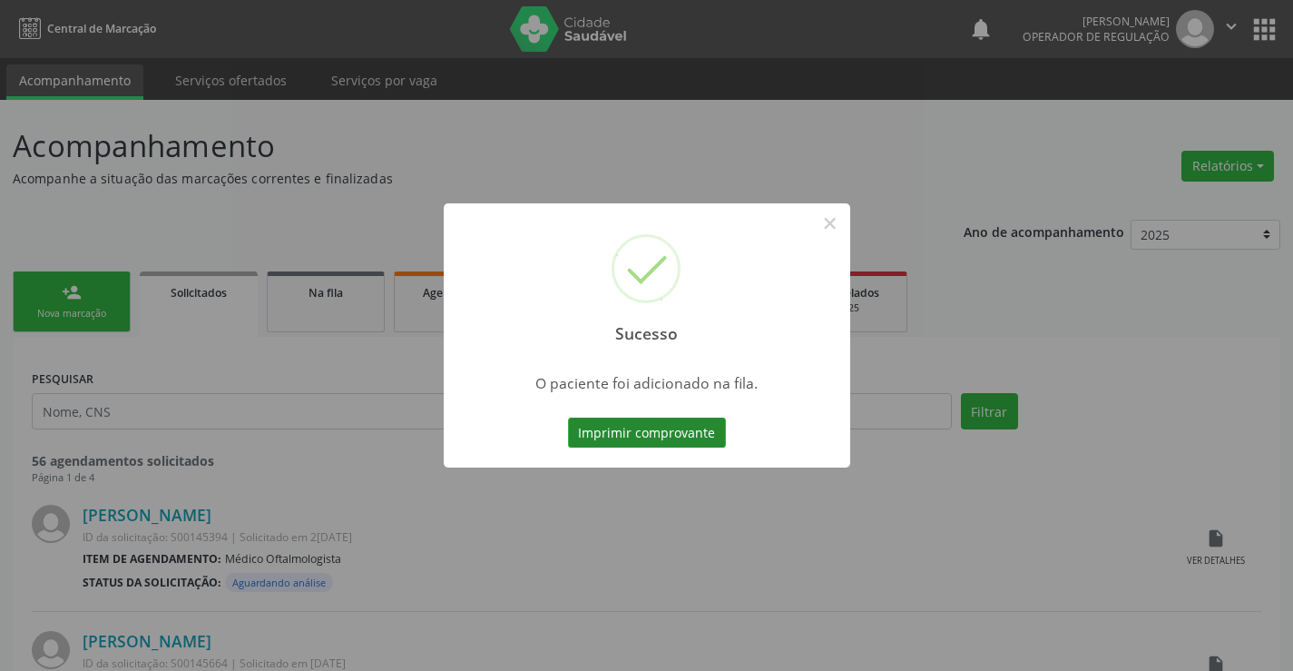
click at [667, 428] on button "Imprimir comprovante" at bounding box center [647, 433] width 158 height 31
